Goal: Task Accomplishment & Management: Manage account settings

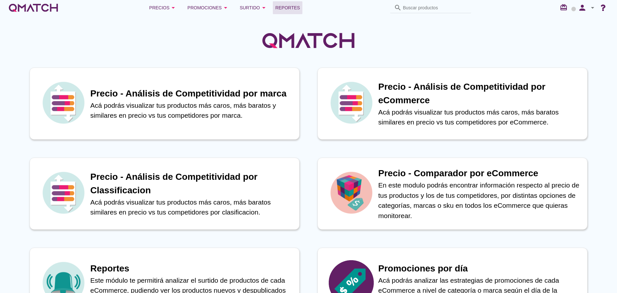
click at [277, 4] on span "Reportes" at bounding box center [287, 8] width 25 height 8
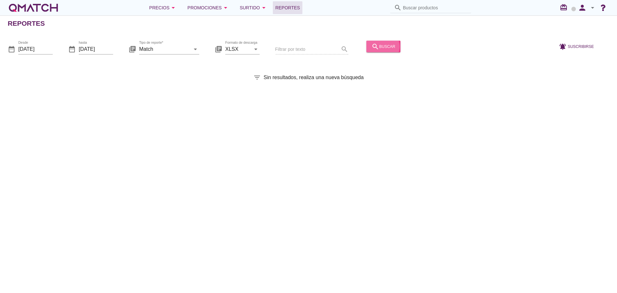
click at [371, 48] on icon "search" at bounding box center [375, 46] width 8 height 8
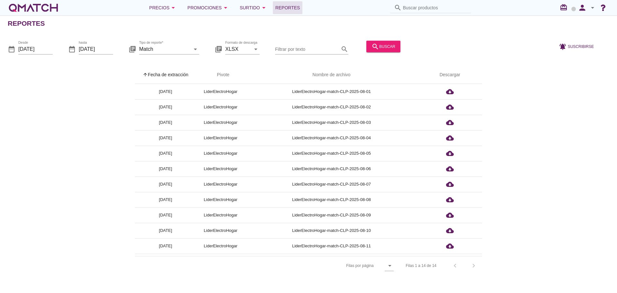
click at [176, 73] on th "arrow_upward Fecha de extracción" at bounding box center [165, 75] width 61 height 18
click at [579, 10] on icon "person" at bounding box center [582, 7] width 13 height 9
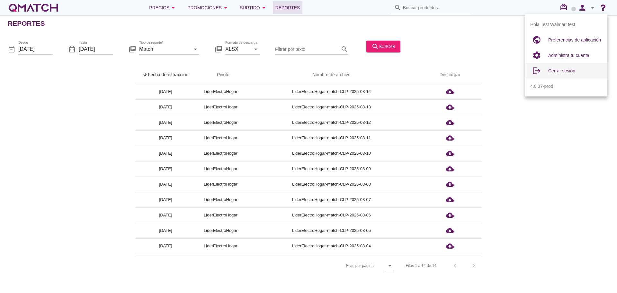
click at [555, 68] on span "Cerrar sesión" at bounding box center [561, 70] width 27 height 5
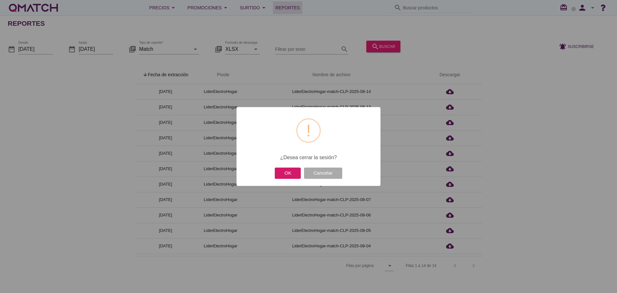
click at [280, 176] on button "OK" at bounding box center [288, 172] width 26 height 11
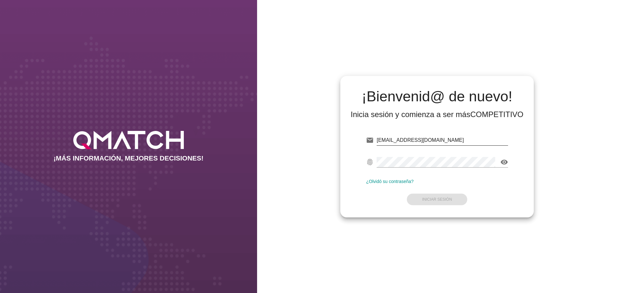
click at [449, 144] on input "[EMAIL_ADDRESS][DOMAIN_NAME]" at bounding box center [441, 140] width 131 height 10
type input "[EMAIL_ADDRESS][DOMAIN_NAME]"
click at [439, 200] on strong "Iniciar Sesión" at bounding box center [437, 199] width 30 height 4
